Goal: Task Accomplishment & Management: Manage account settings

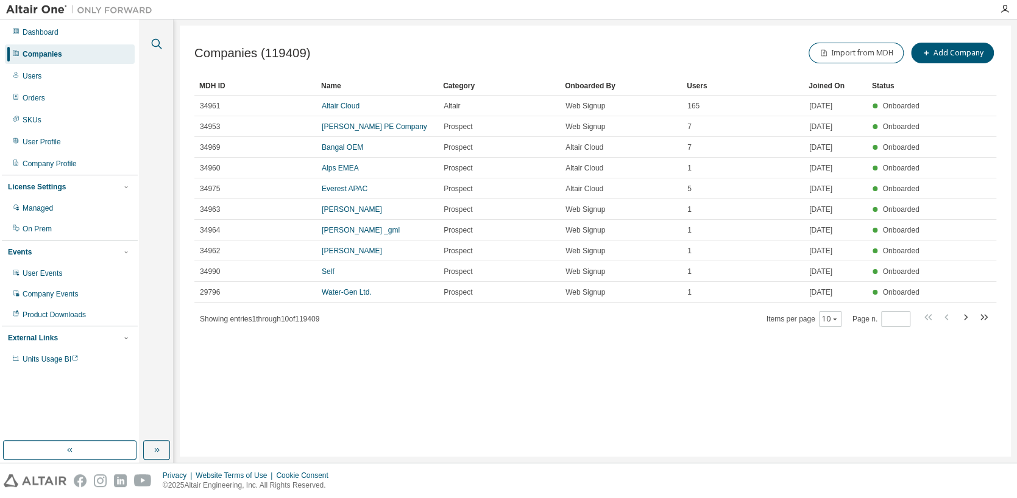
click at [161, 41] on icon "button" at bounding box center [156, 44] width 15 height 15
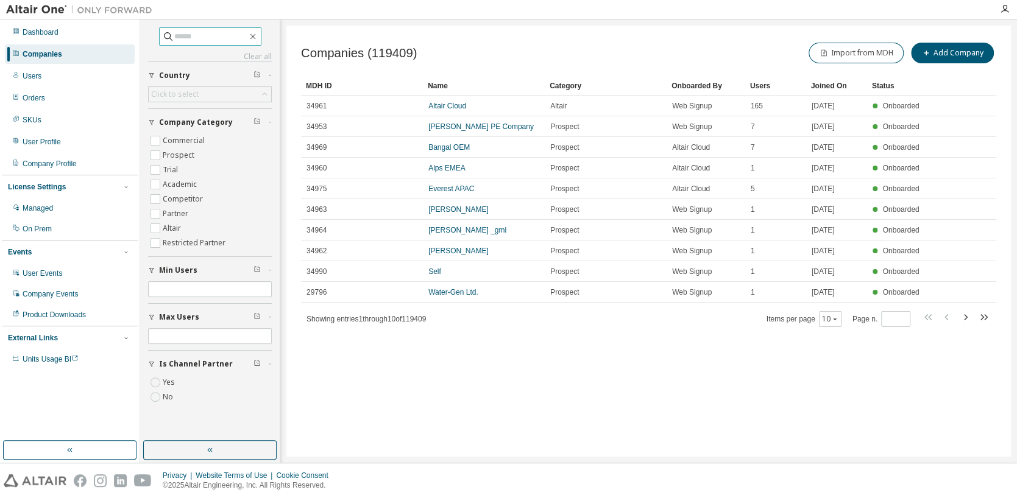
click at [162, 38] on icon at bounding box center [168, 36] width 12 height 12
drag, startPoint x: 156, startPoint y: 34, endPoint x: 114, endPoint y: 46, distance: 43.8
click at [162, 34] on icon at bounding box center [168, 36] width 12 height 12
click at [71, 58] on div "Companies" at bounding box center [70, 53] width 130 height 19
click at [223, 42] on input "text" at bounding box center [210, 36] width 73 height 12
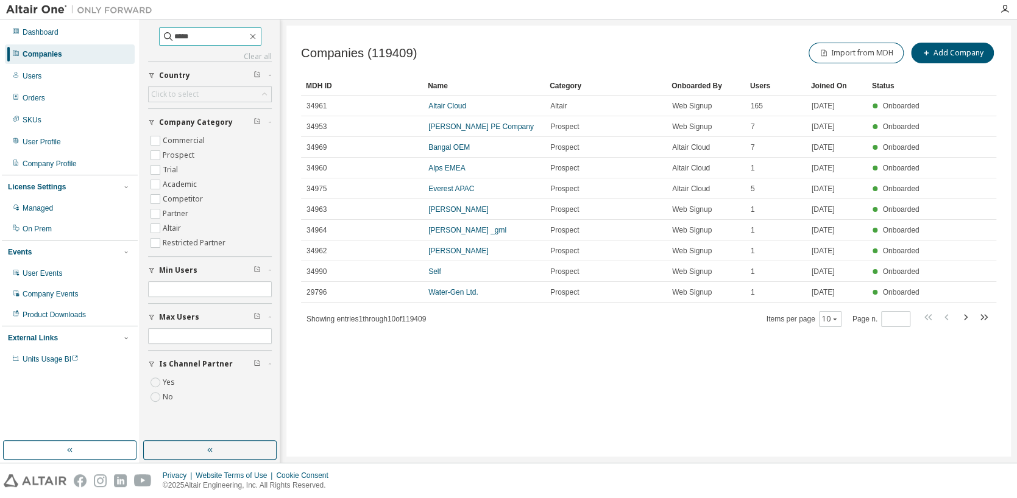
type input "*****"
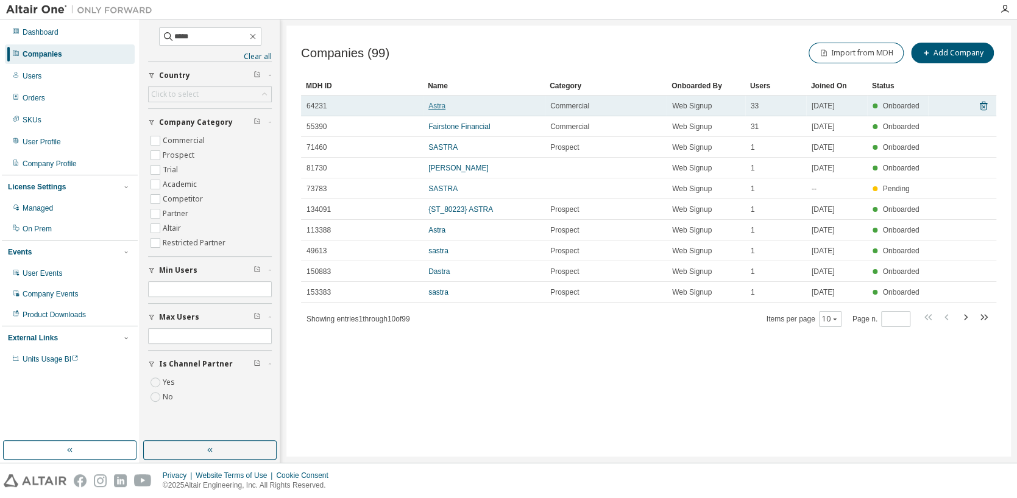
click at [435, 105] on link "Astra" at bounding box center [436, 106] width 17 height 9
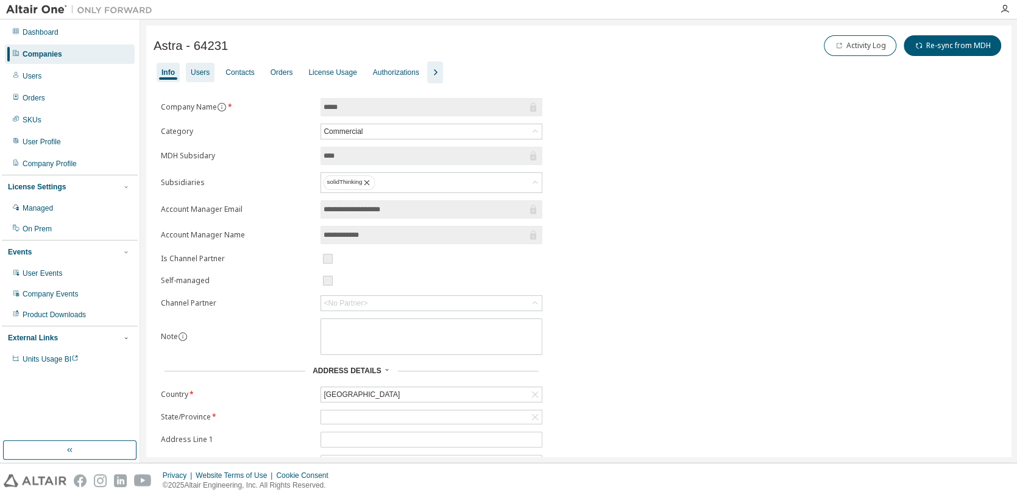
click at [200, 80] on div "Users" at bounding box center [200, 72] width 29 height 19
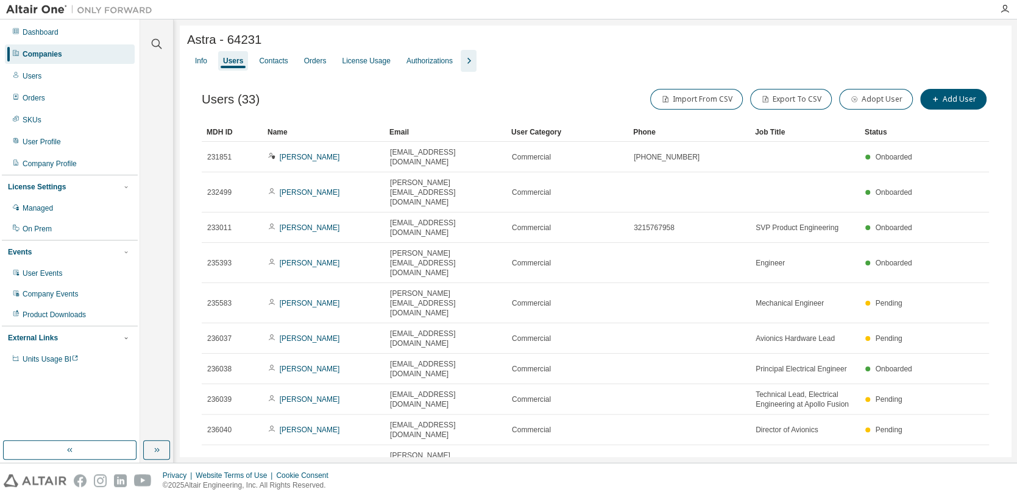
click at [55, 52] on div "Companies" at bounding box center [43, 54] width 40 height 10
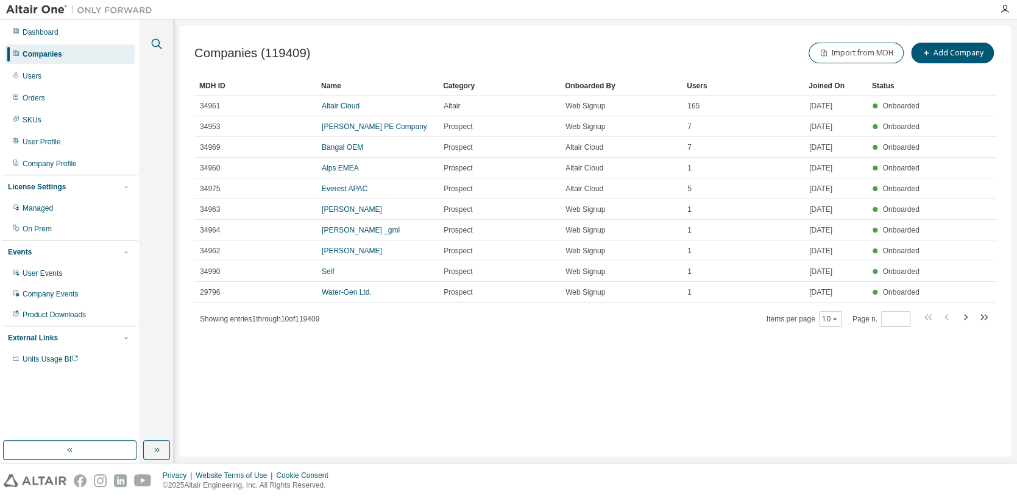
click at [152, 40] on icon "button" at bounding box center [157, 44] width 10 height 10
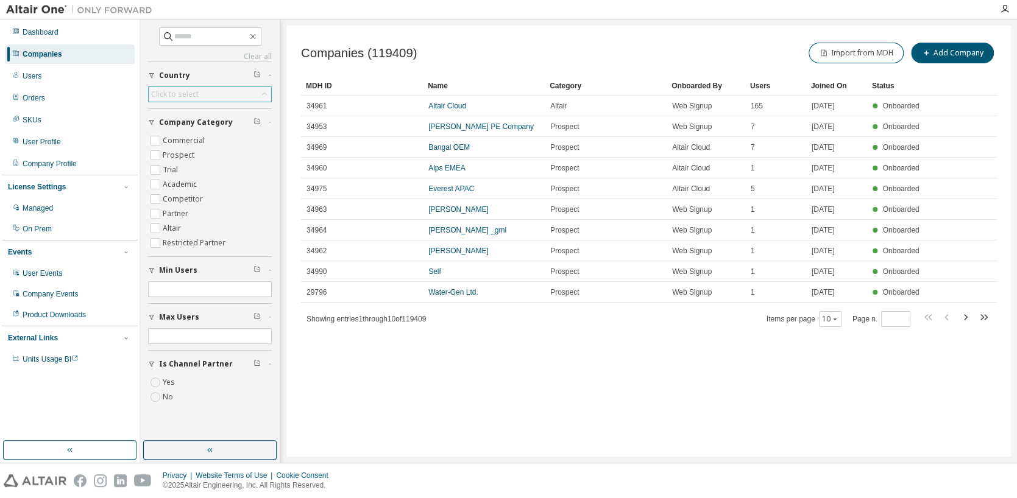
click at [168, 95] on div "Click to select" at bounding box center [175, 95] width 48 height 10
click at [182, 87] on div "Click to select" at bounding box center [210, 94] width 122 height 15
click at [200, 41] on input "text" at bounding box center [210, 36] width 73 height 12
type input "*****"
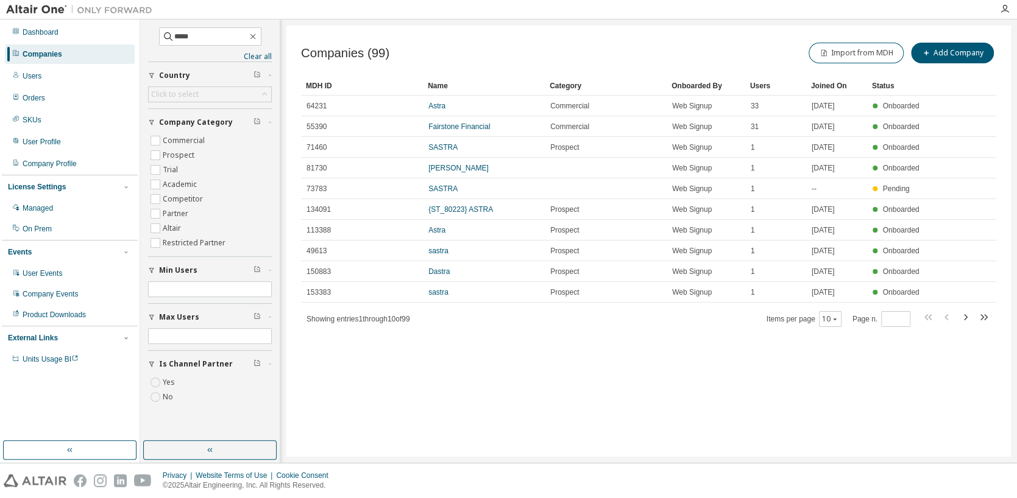
click at [244, 464] on div "Privacy Website Terms of Use Cookie Consent © 2025 Altair Engineering, Inc. All…" at bounding box center [508, 481] width 1017 height 35
click at [267, 447] on button "button" at bounding box center [209, 449] width 133 height 19
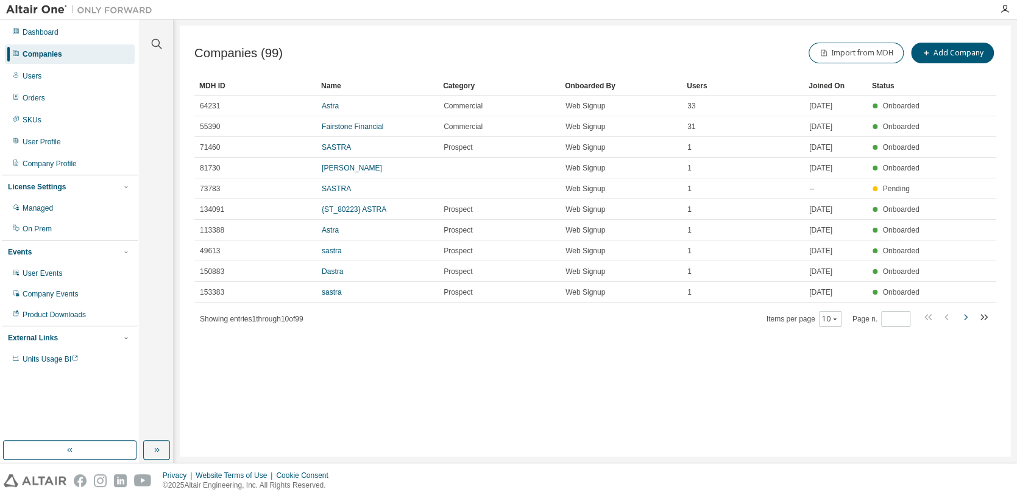
click at [964, 316] on icon "button" at bounding box center [964, 317] width 15 height 15
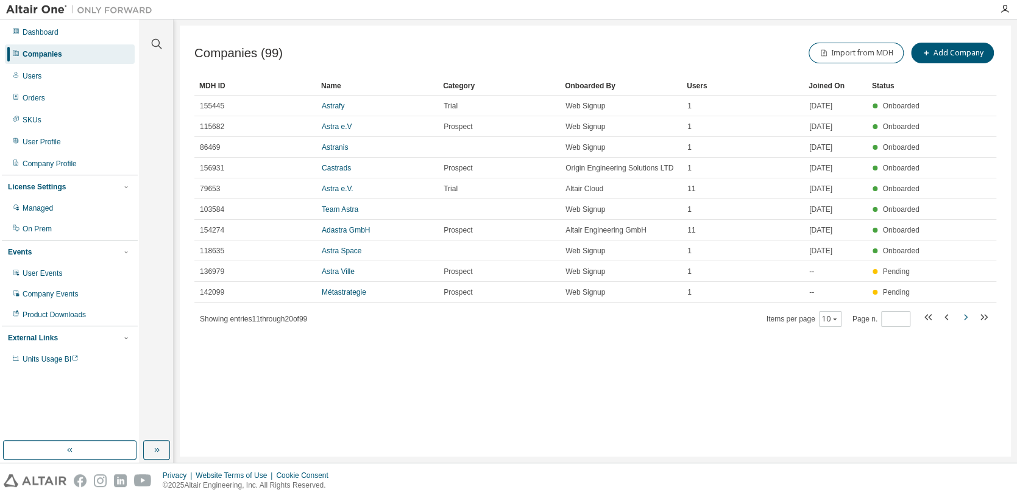
click at [961, 325] on icon "button" at bounding box center [964, 317] width 15 height 15
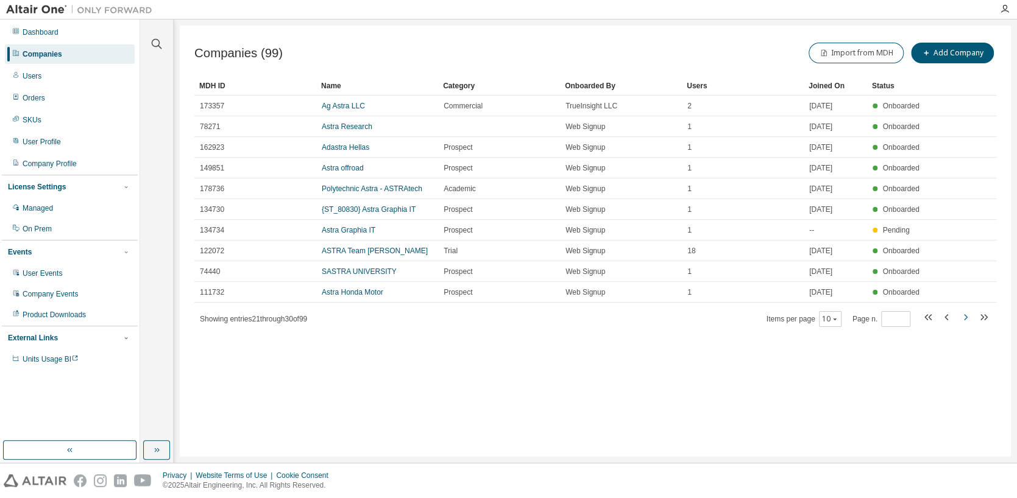
click at [964, 322] on icon "button" at bounding box center [964, 317] width 15 height 15
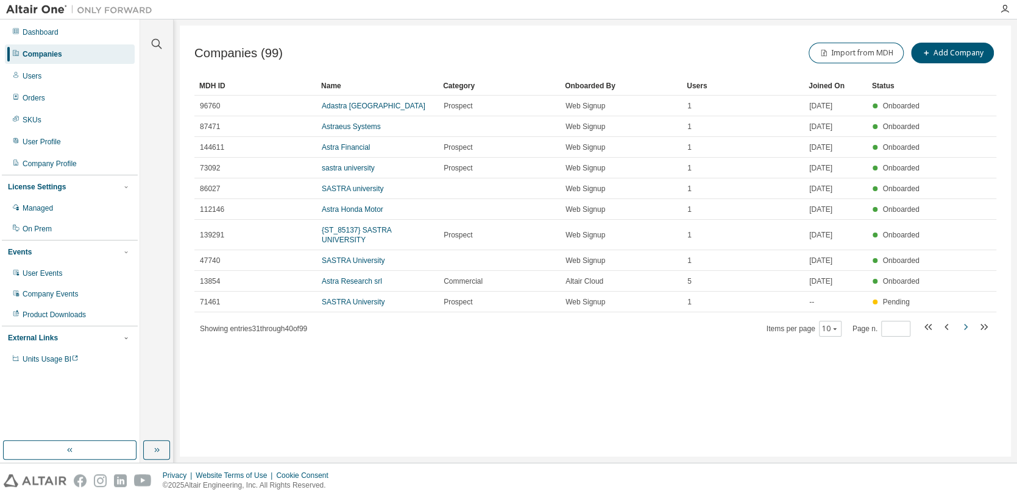
click at [965, 320] on icon "button" at bounding box center [964, 327] width 15 height 15
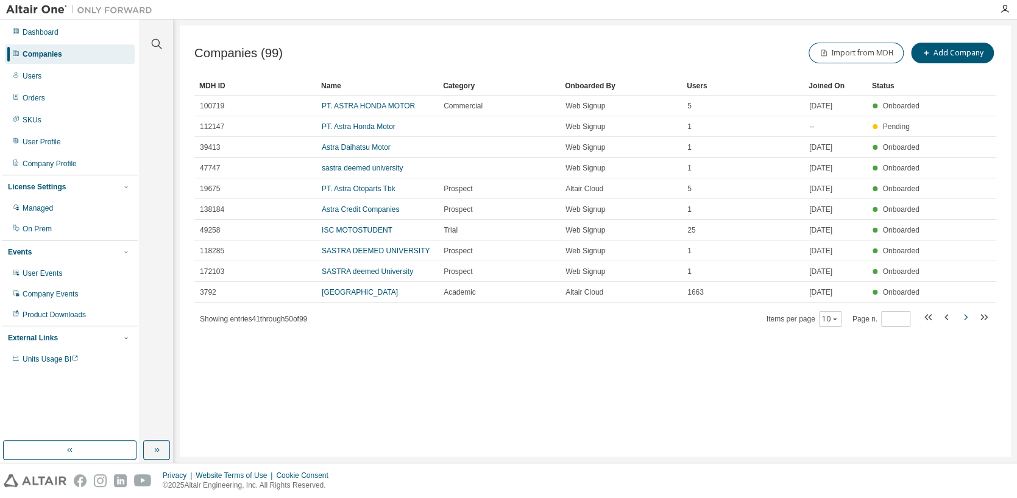
click at [965, 319] on icon "button" at bounding box center [964, 317] width 15 height 15
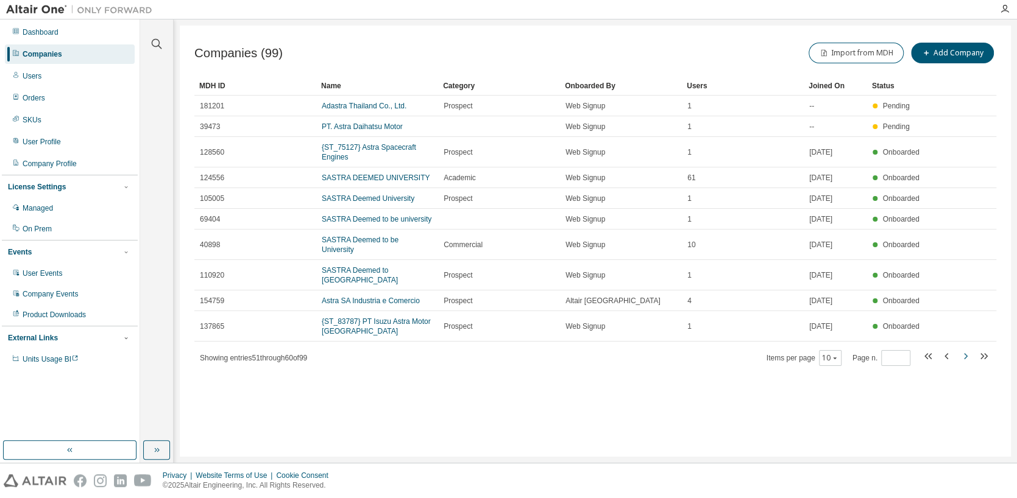
click at [965, 311] on tr "154759 Astra SA Industria e Comercio Prospect Altair Brazil 4 2024-11-28 Onboar…" at bounding box center [595, 301] width 802 height 21
click at [961, 364] on icon "button" at bounding box center [964, 356] width 15 height 15
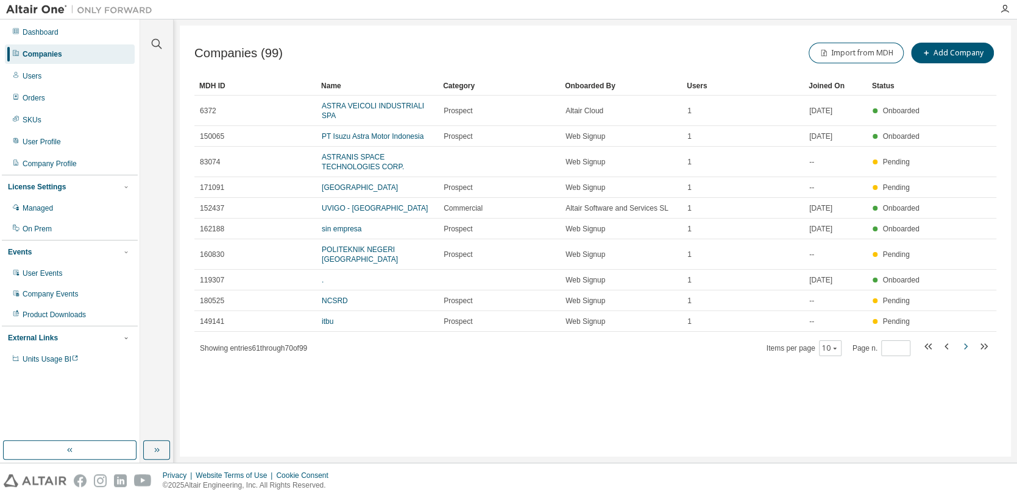
click at [965, 344] on icon "button" at bounding box center [966, 347] width 4 height 6
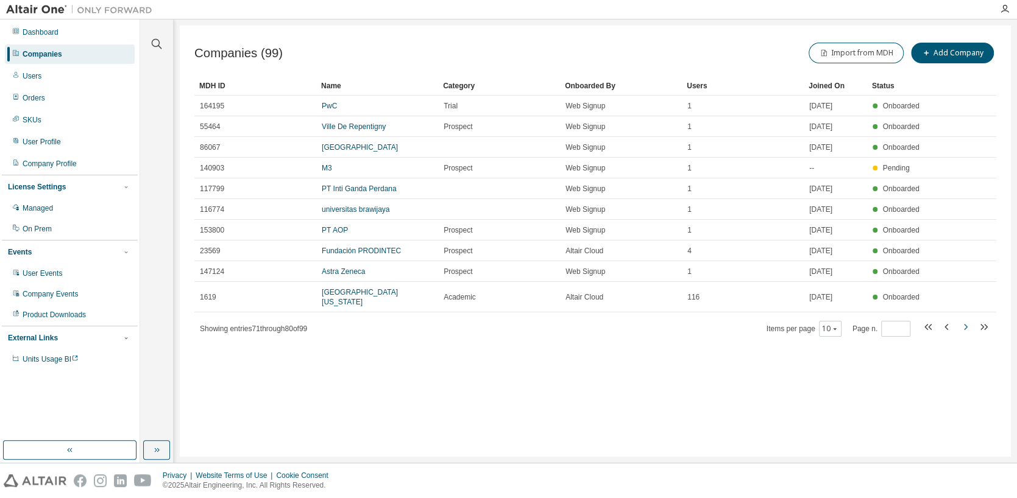
click at [962, 320] on icon "button" at bounding box center [964, 327] width 15 height 15
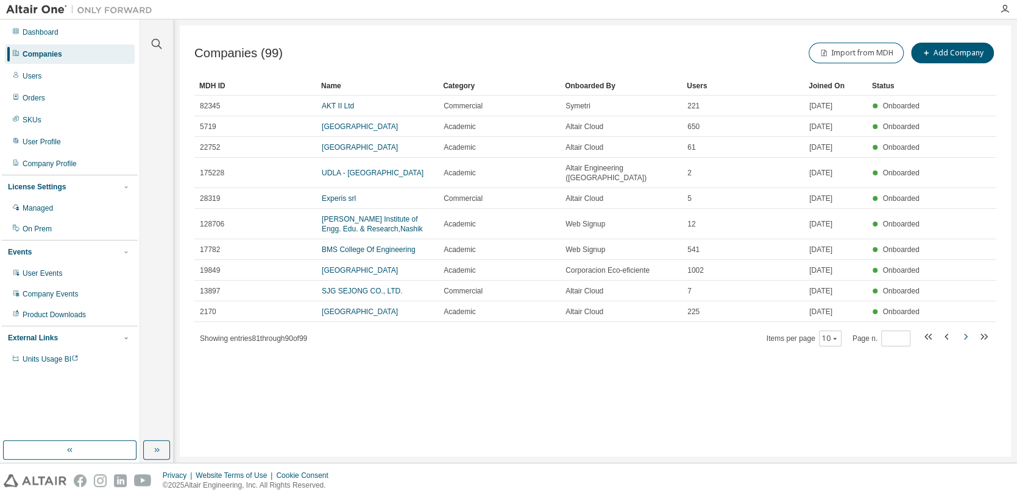
click at [964, 344] on icon "button" at bounding box center [964, 337] width 15 height 15
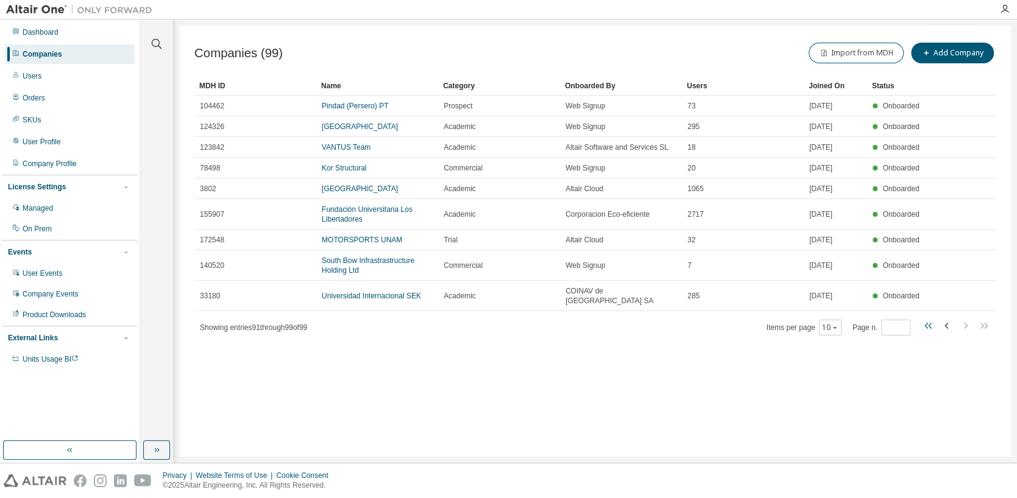
click at [929, 323] on icon "button" at bounding box center [930, 326] width 4 height 6
type input "*"
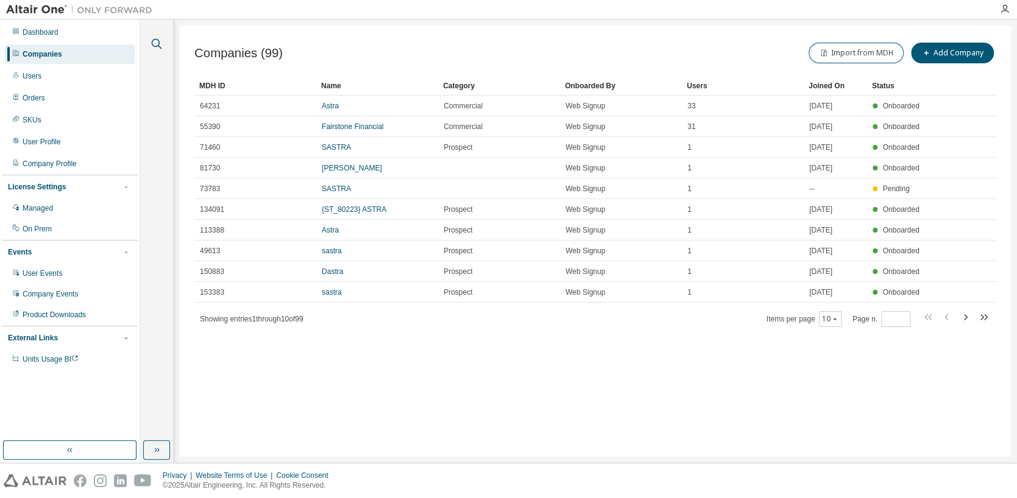
click at [150, 44] on icon "button" at bounding box center [156, 44] width 15 height 15
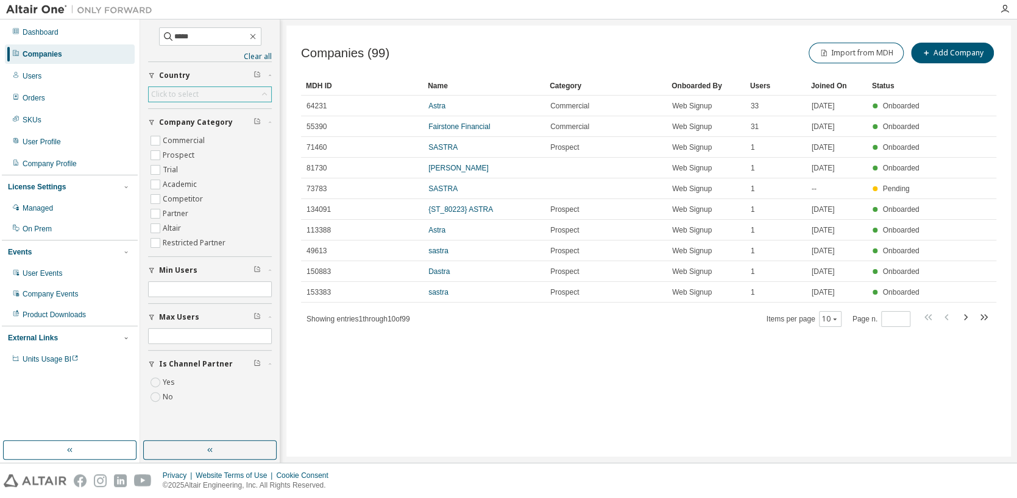
click at [214, 89] on div "Click to select" at bounding box center [210, 94] width 122 height 15
click at [172, 76] on span "Country" at bounding box center [174, 76] width 31 height 10
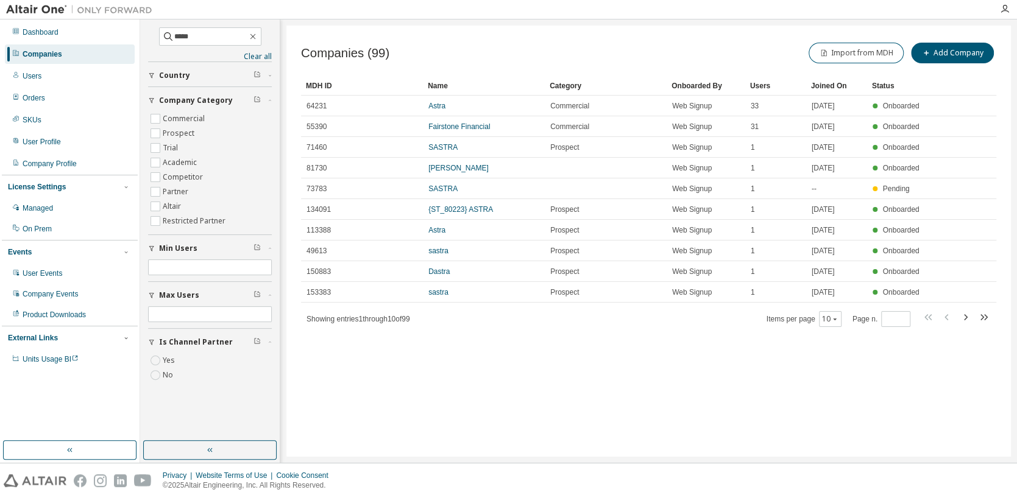
click at [159, 72] on span "Country" at bounding box center [174, 76] width 31 height 10
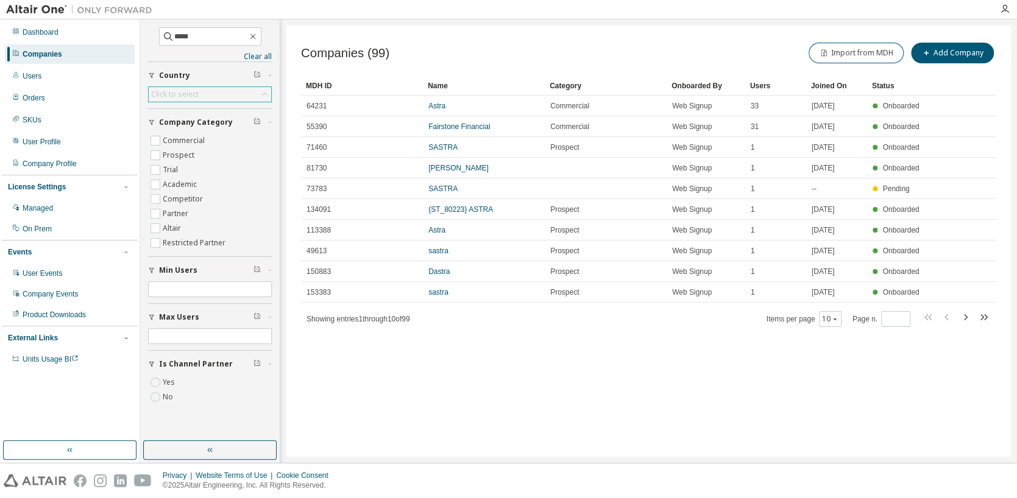
click at [156, 92] on div "Click to select" at bounding box center [175, 95] width 48 height 10
click at [188, 124] on li "Brazil" at bounding box center [209, 116] width 120 height 16
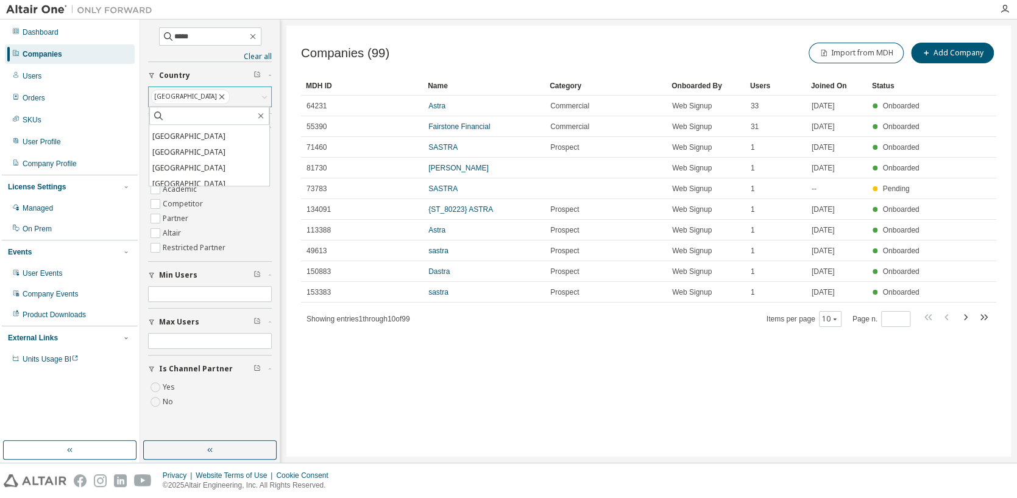
scroll to position [471, 0]
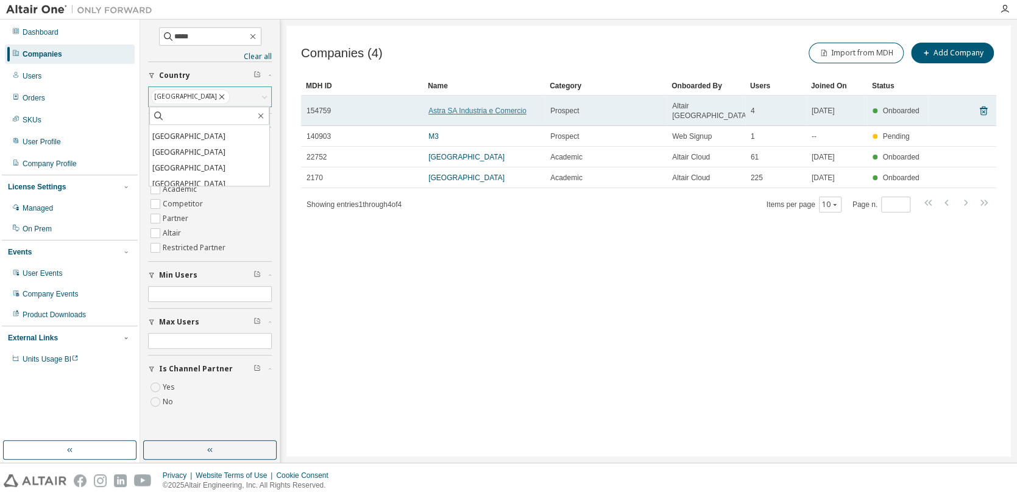
click at [499, 107] on link "Astra SA Industria e Comercio" at bounding box center [477, 111] width 98 height 9
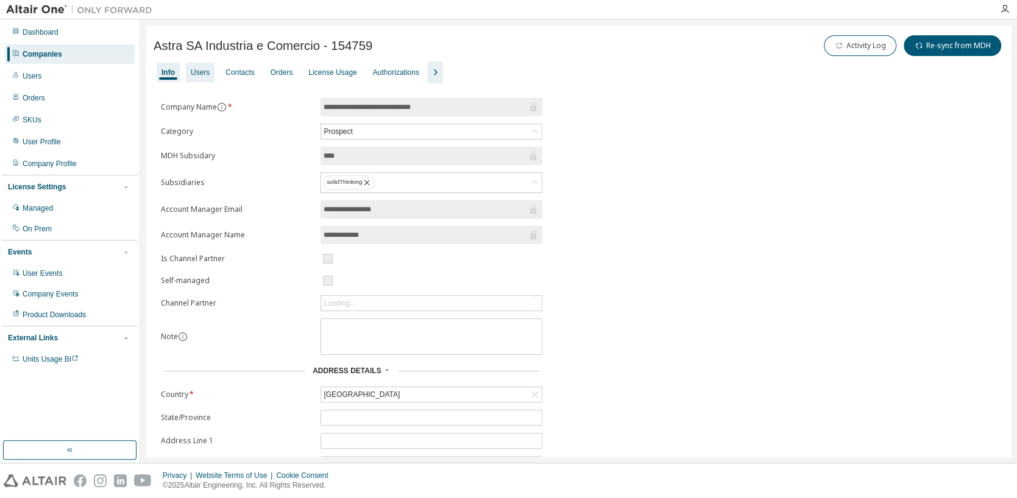
click at [205, 74] on div "Users" at bounding box center [200, 73] width 19 height 10
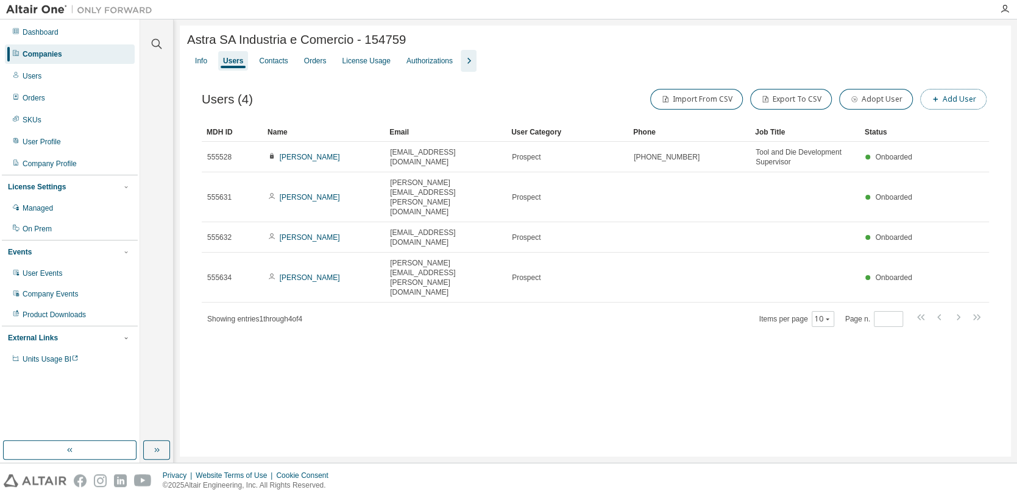
click at [948, 101] on button "Add User" at bounding box center [953, 99] width 66 height 21
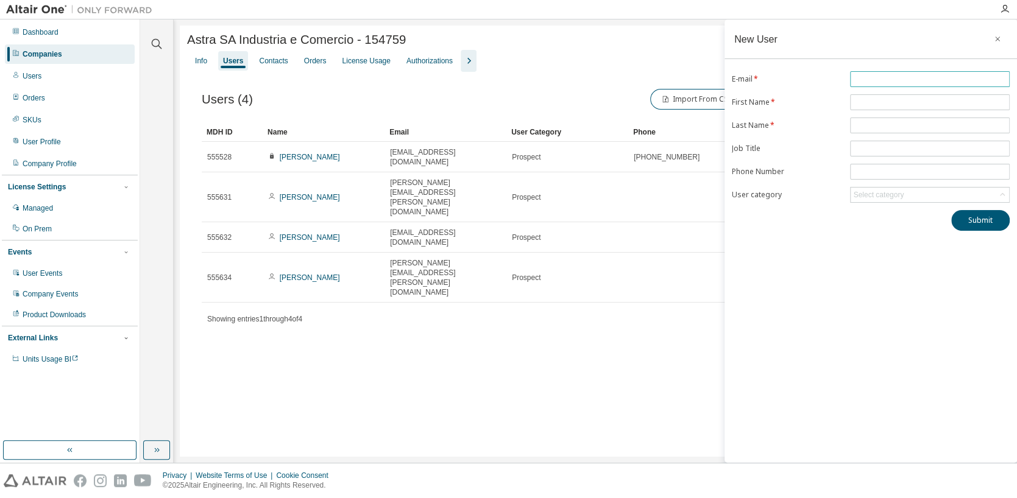
click at [884, 80] on input "text" at bounding box center [929, 79] width 153 height 10
paste input "**********"
type input "**********"
click at [804, 253] on div "**********" at bounding box center [870, 240] width 292 height 443
click at [866, 102] on input "text" at bounding box center [929, 102] width 153 height 10
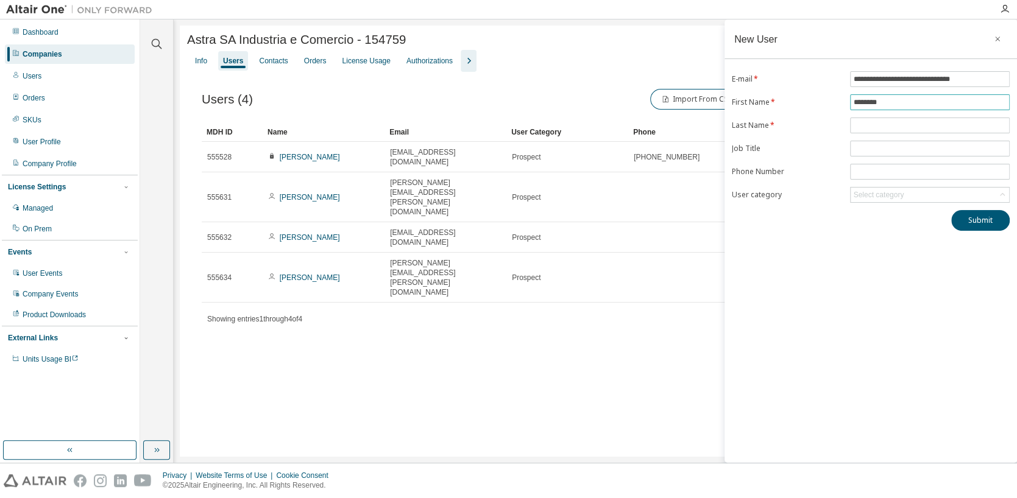
type input "********"
drag, startPoint x: 889, startPoint y: 301, endPoint x: 875, endPoint y: 190, distance: 111.7
click at [888, 298] on div "**********" at bounding box center [870, 240] width 292 height 443
click at [872, 123] on input "text" at bounding box center [929, 126] width 153 height 10
type input "**********"
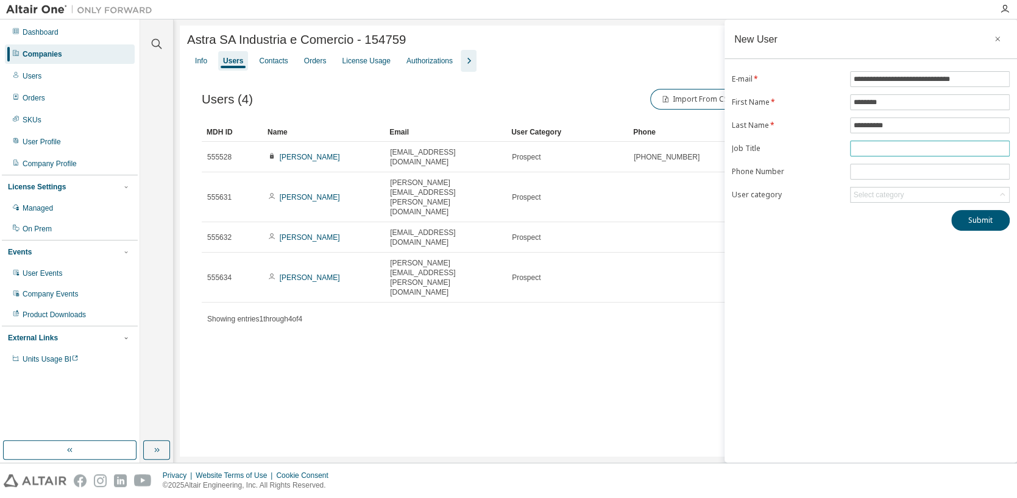
click at [873, 149] on input "text" at bounding box center [929, 149] width 153 height 10
type input "**********"
click at [976, 223] on button "Submit" at bounding box center [980, 220] width 58 height 21
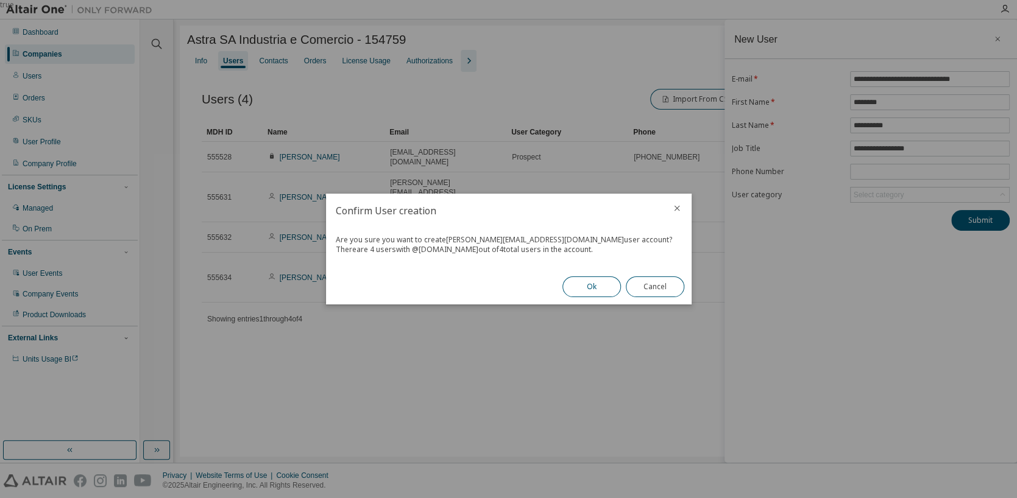
click at [583, 290] on button "Ok" at bounding box center [591, 287] width 58 height 21
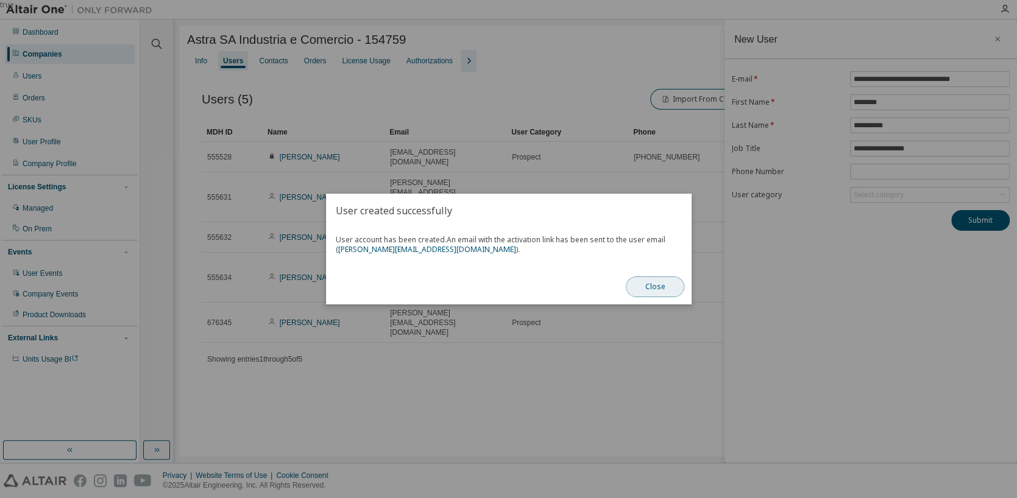
click at [632, 283] on button "Close" at bounding box center [655, 287] width 58 height 21
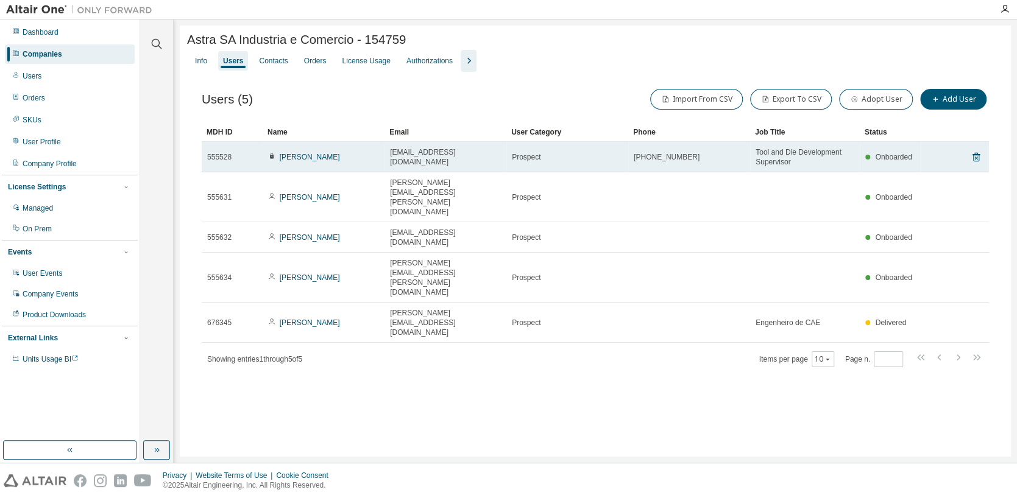
click at [272, 159] on icon at bounding box center [272, 155] width 4 height 5
click at [360, 164] on td "Hugo Trottmann" at bounding box center [324, 157] width 122 height 30
click at [351, 160] on div "Hugo Trottmann" at bounding box center [323, 157] width 111 height 10
drag, startPoint x: 306, startPoint y: 158, endPoint x: 282, endPoint y: 160, distance: 24.4
click at [282, 160] on link "Hugo Trottmann" at bounding box center [310, 157] width 60 height 9
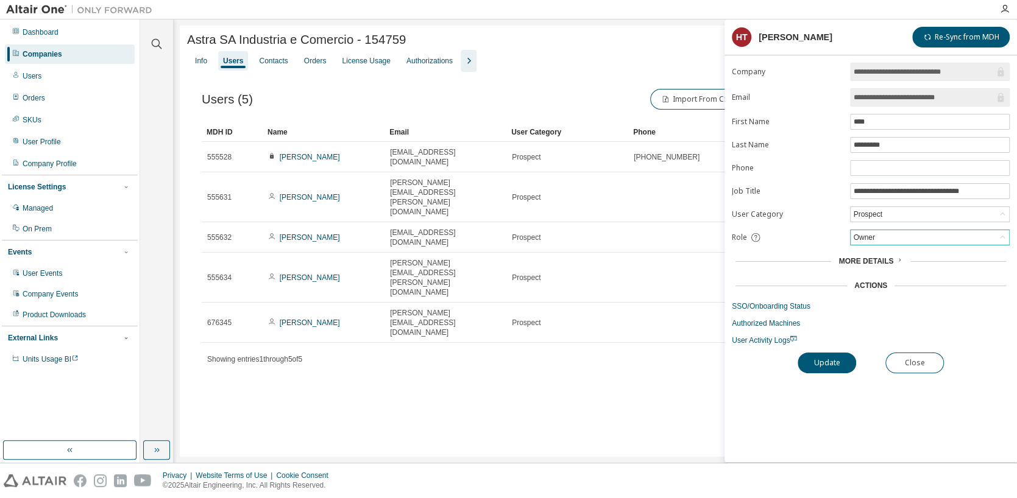
click at [951, 234] on div "Owner" at bounding box center [929, 237] width 158 height 15
click at [887, 281] on li "User" at bounding box center [929, 284] width 156 height 16
click at [826, 364] on button "Update" at bounding box center [826, 363] width 58 height 21
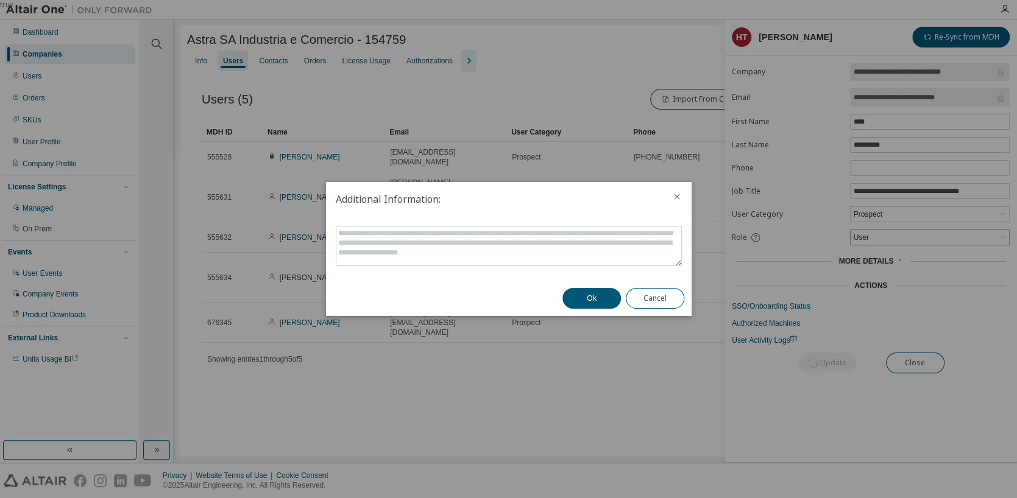
drag, startPoint x: 590, startPoint y: 300, endPoint x: 559, endPoint y: 301, distance: 31.1
click at [588, 299] on button "Ok" at bounding box center [591, 298] width 58 height 21
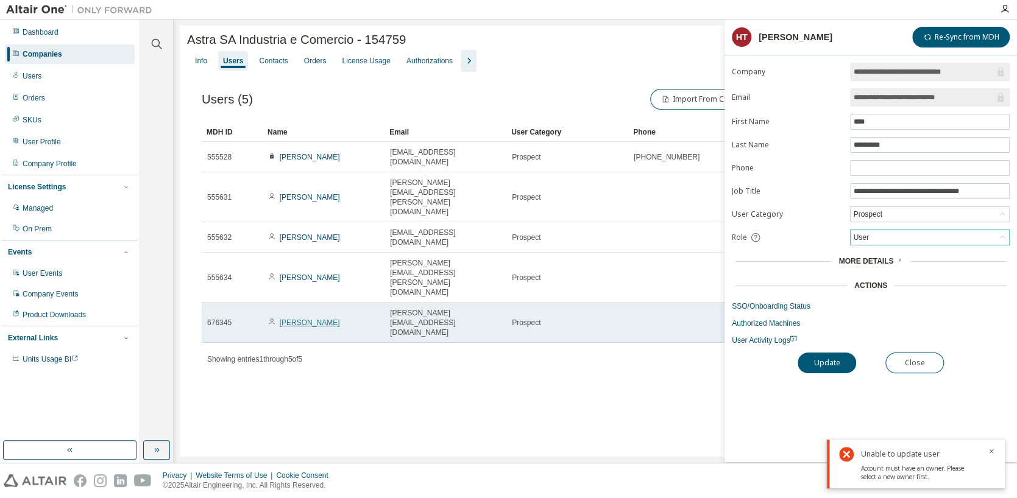
click at [303, 319] on link "Leonardo Paschoatto" at bounding box center [310, 323] width 60 height 9
click at [319, 319] on link "Leonardo Paschoatto" at bounding box center [310, 323] width 60 height 9
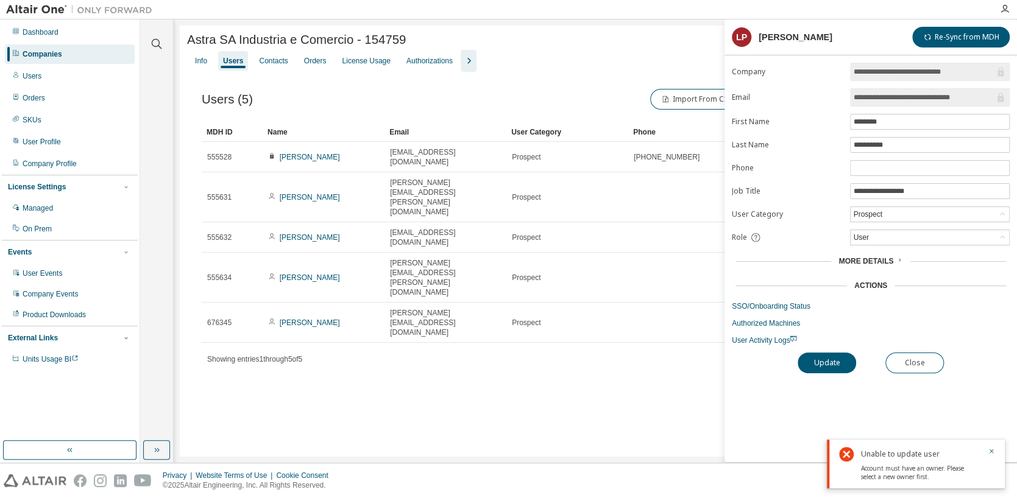
click at [319, 319] on link "Leonardo Paschoatto" at bounding box center [310, 323] width 60 height 9
click at [991, 449] on icon "button" at bounding box center [990, 451] width 7 height 7
click at [886, 236] on div "User" at bounding box center [929, 237] width 158 height 15
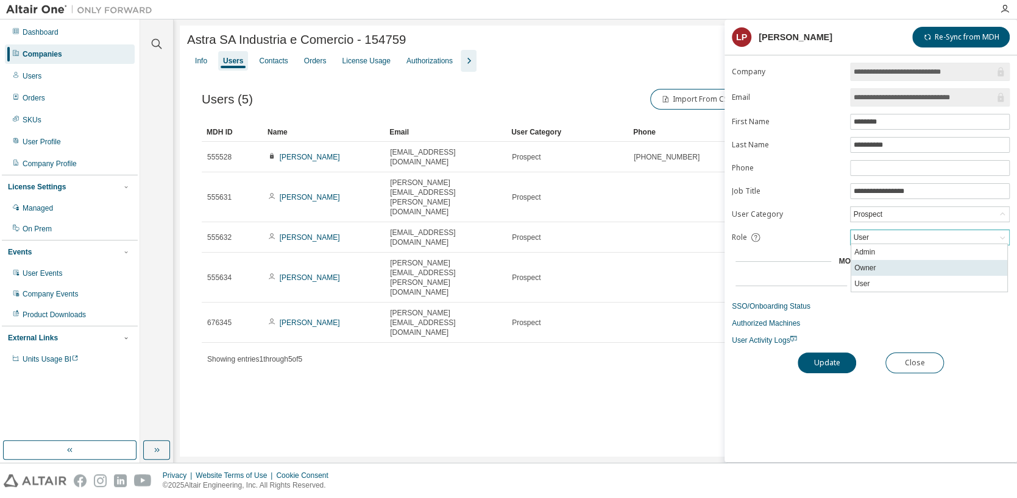
click at [883, 263] on li "Owner" at bounding box center [929, 268] width 156 height 16
click at [839, 361] on button "Update" at bounding box center [826, 363] width 58 height 21
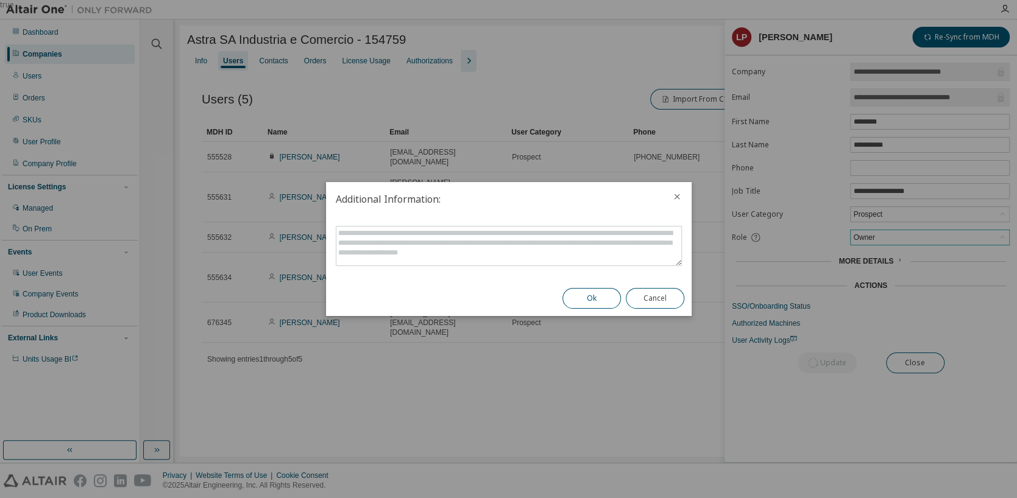
click at [596, 302] on button "Ok" at bounding box center [591, 298] width 58 height 21
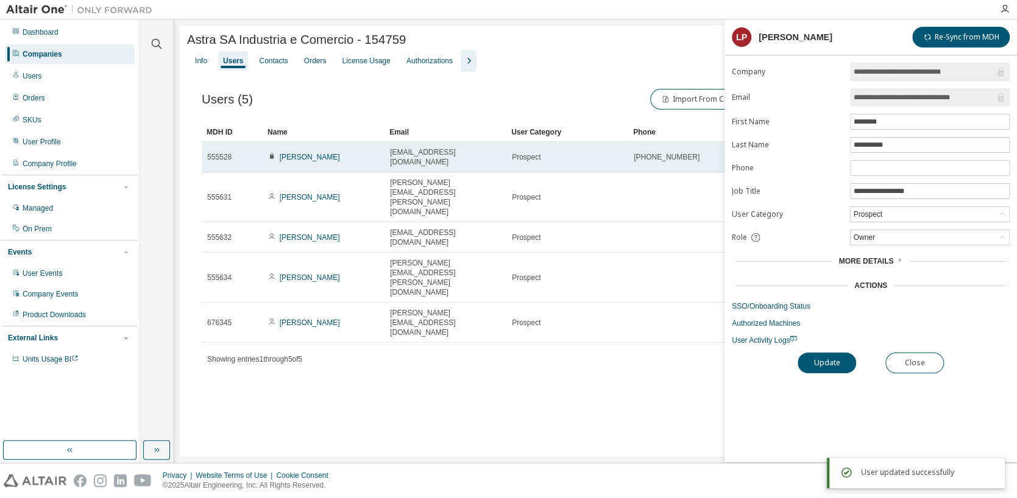
click at [341, 162] on div "Hugo Trottmann" at bounding box center [323, 157] width 111 height 10
click at [311, 155] on link "Hugo Trottmann" at bounding box center [310, 157] width 60 height 9
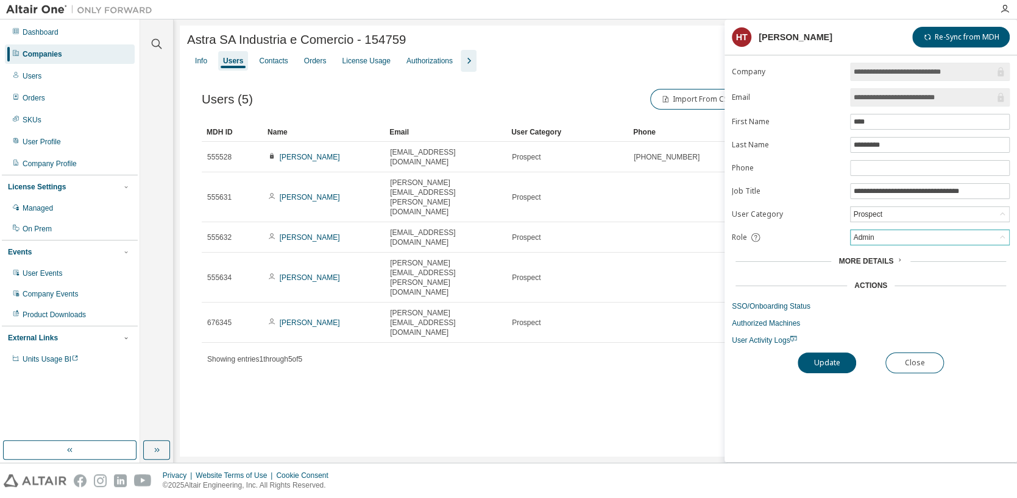
click at [889, 231] on div "Admin" at bounding box center [929, 237] width 158 height 15
click at [875, 280] on li "User" at bounding box center [929, 284] width 156 height 16
click at [842, 362] on button "Update" at bounding box center [826, 363] width 58 height 21
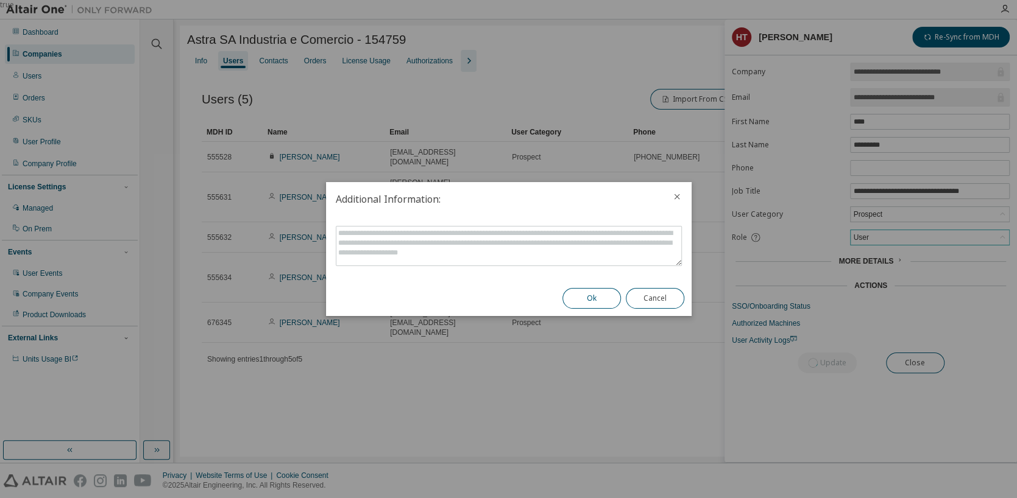
drag, startPoint x: 599, startPoint y: 294, endPoint x: 577, endPoint y: 301, distance: 23.7
click at [599, 294] on button "Ok" at bounding box center [591, 298] width 58 height 21
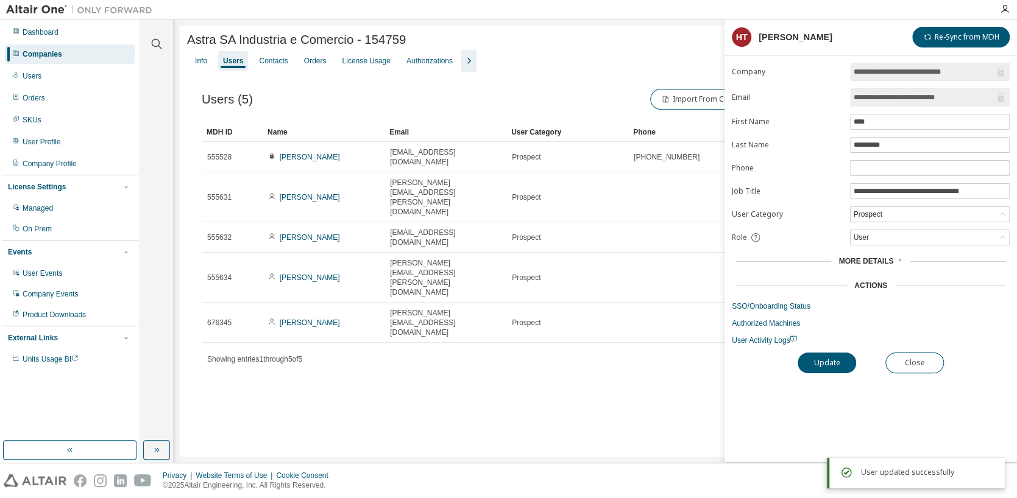
click at [540, 319] on div "Users (5) Import From CSV Export To CSV Adopt User Add User Clear Load Save Sav…" at bounding box center [595, 236] width 816 height 328
click at [922, 365] on button "Close" at bounding box center [914, 363] width 58 height 21
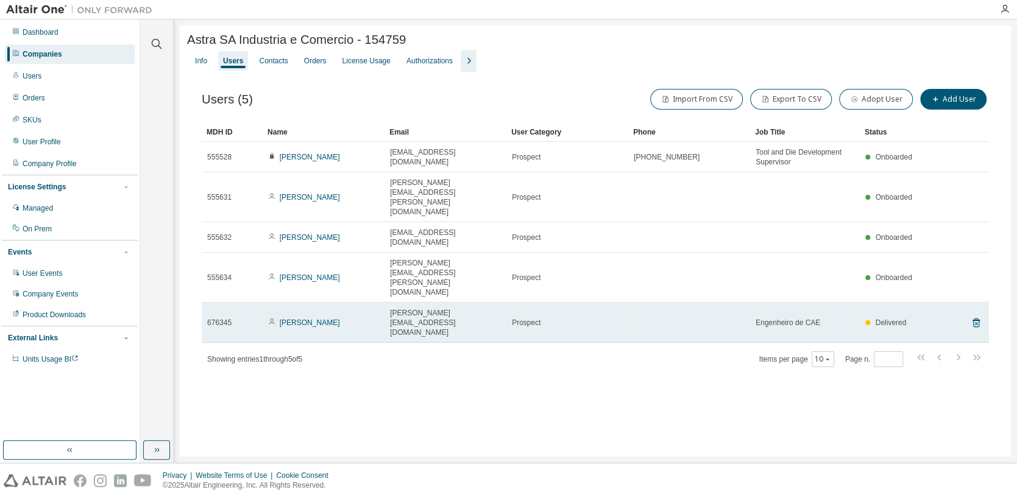
click at [431, 308] on span "leonardo.paschoatto@astra-sa.com" at bounding box center [445, 322] width 111 height 29
click at [654, 303] on td at bounding box center [689, 323] width 122 height 40
